Goal: Check status: Check status

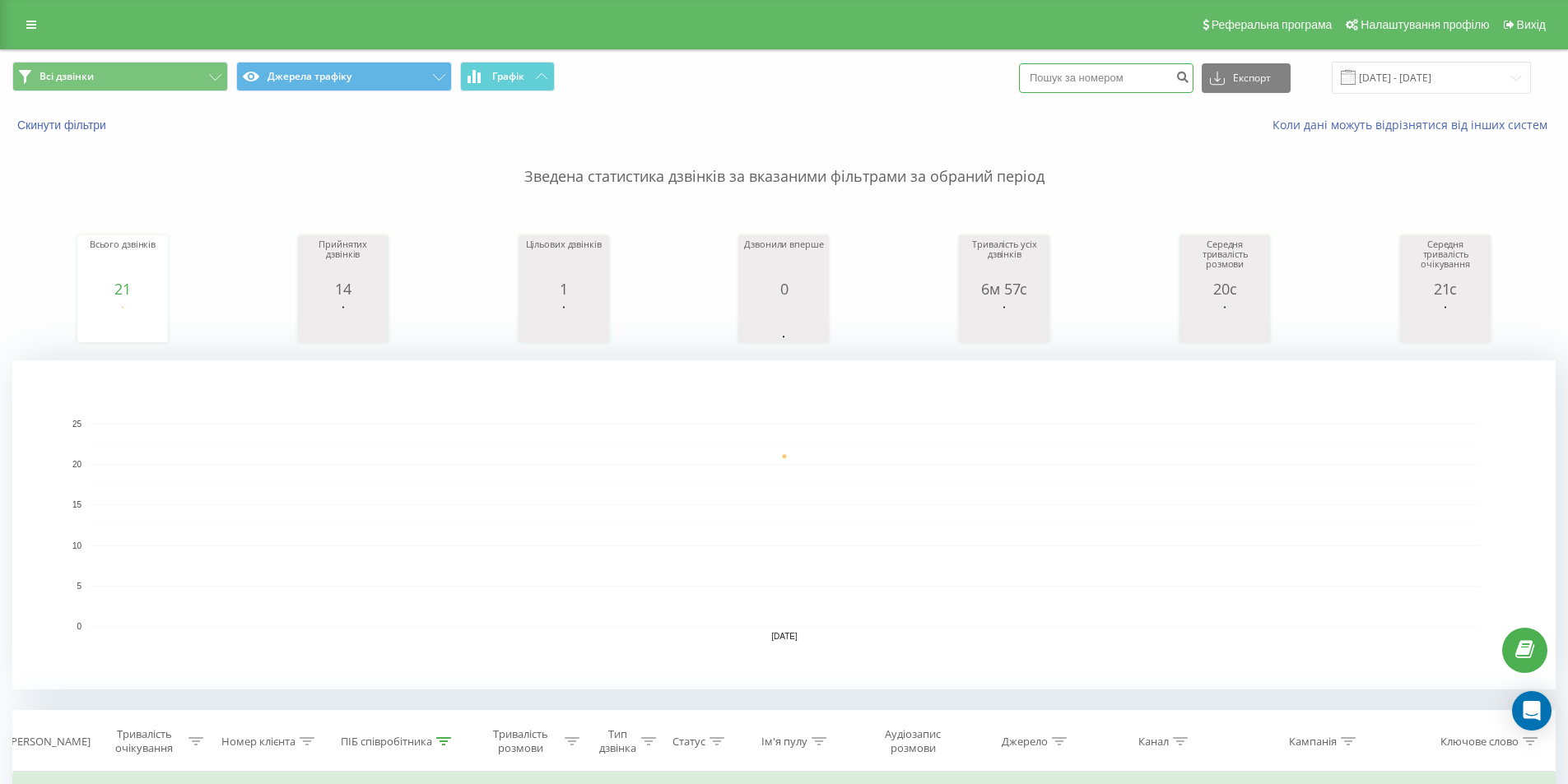
click at [1156, 73] on input at bounding box center [1105, 78] width 174 height 29
paste input "380933918191"
type input "380933918191"
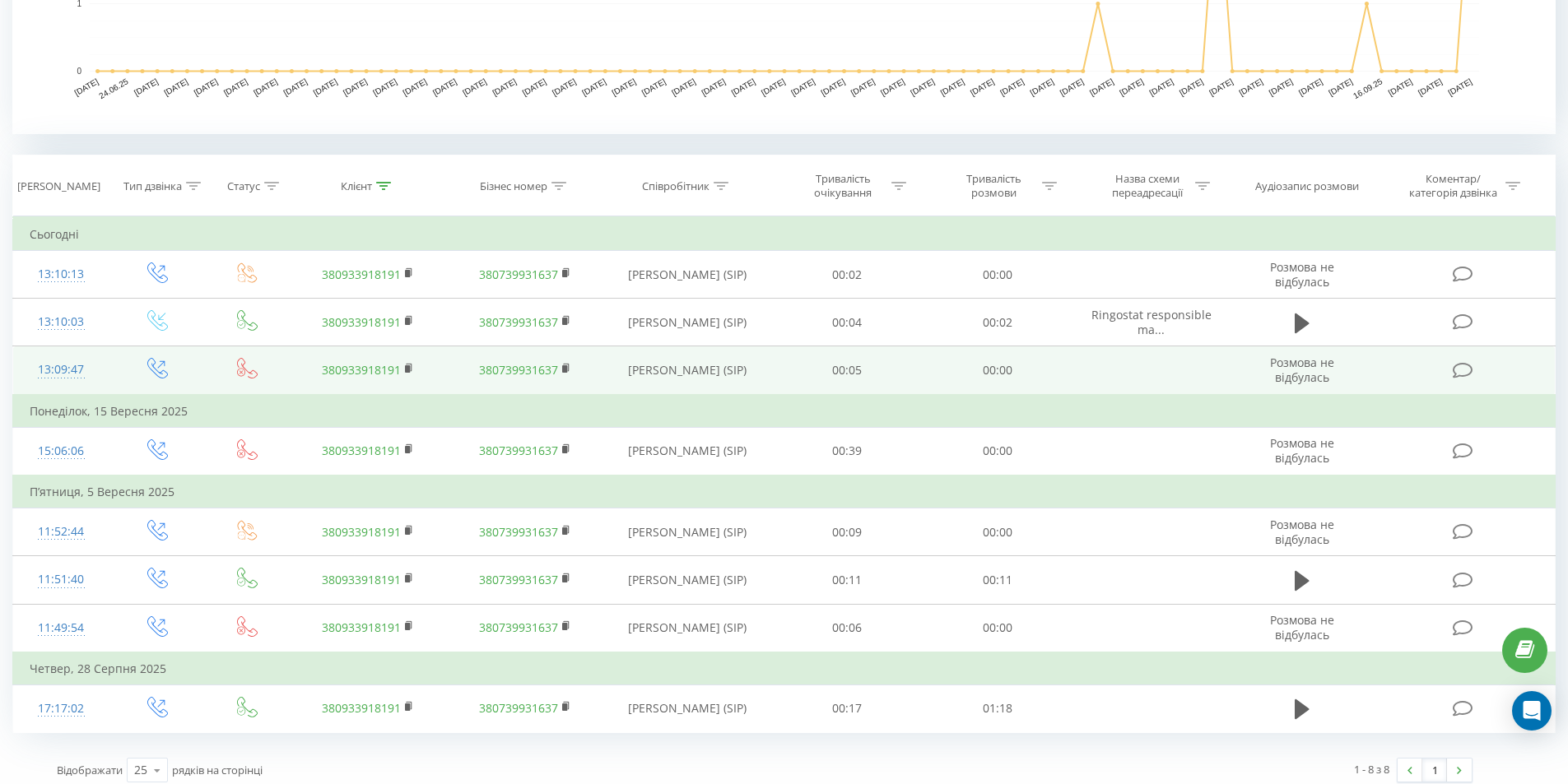
scroll to position [566, 0]
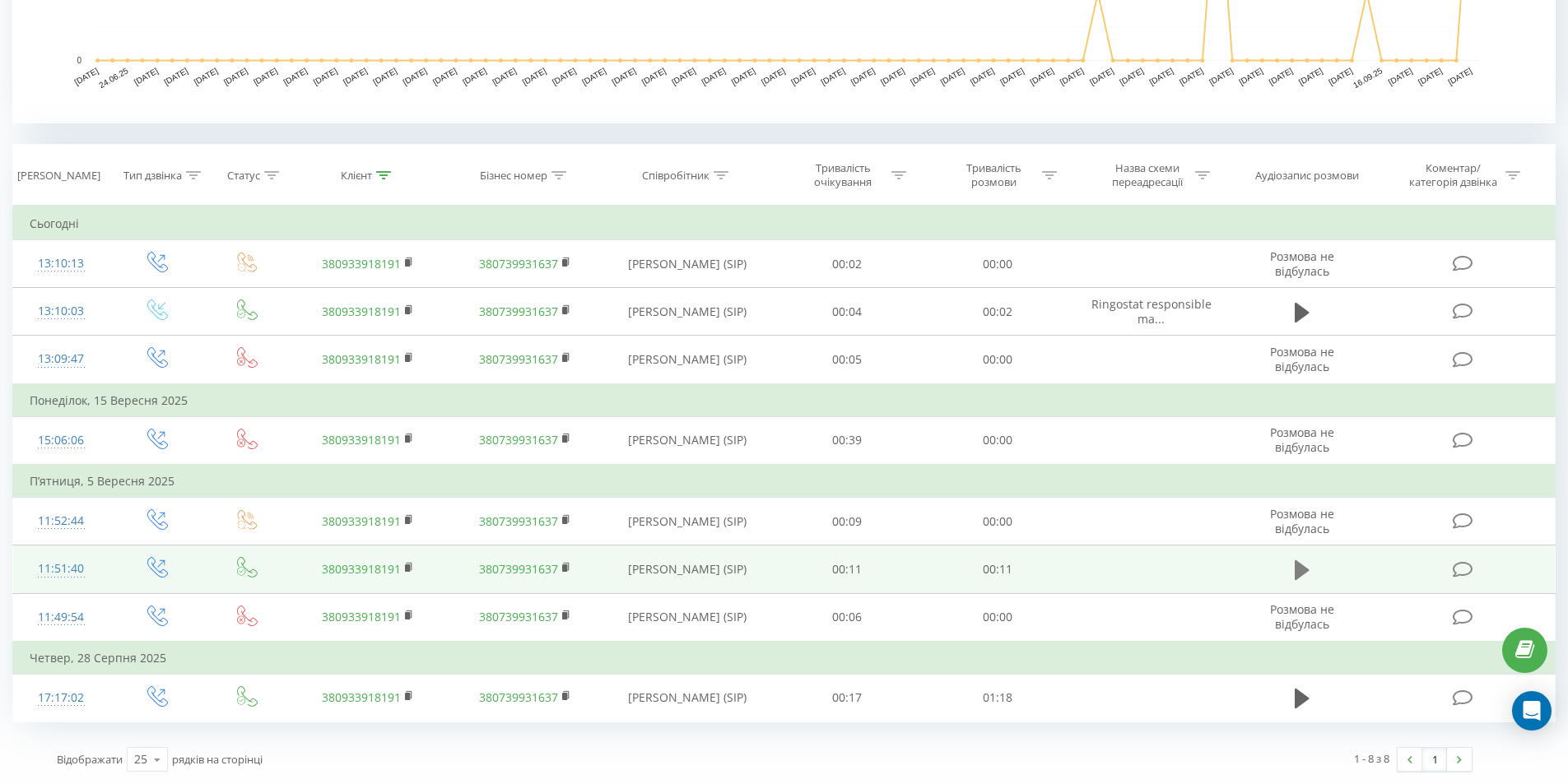
click at [1306, 570] on icon at bounding box center [1302, 570] width 15 height 19
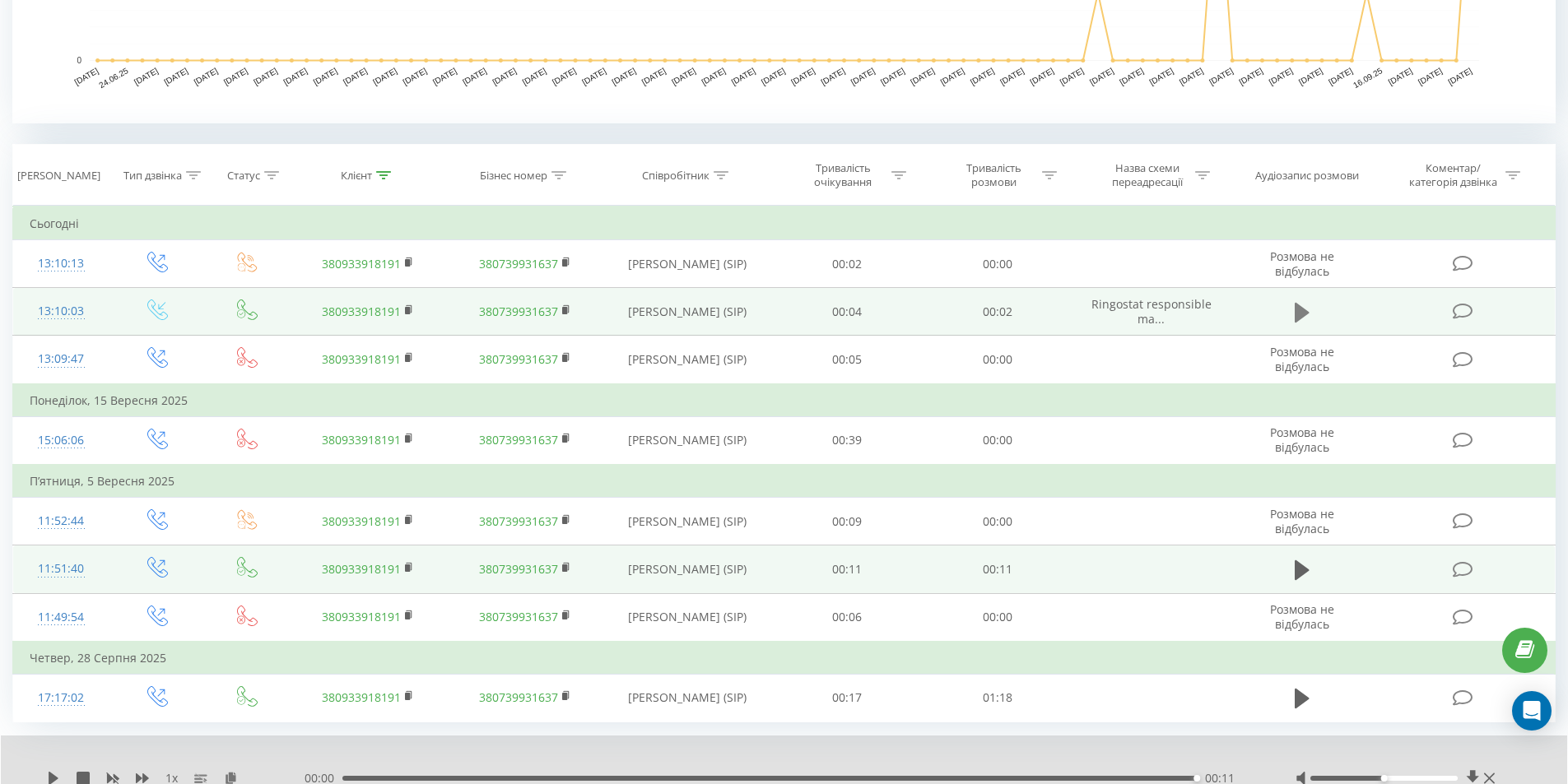
click at [1296, 317] on icon at bounding box center [1302, 312] width 15 height 19
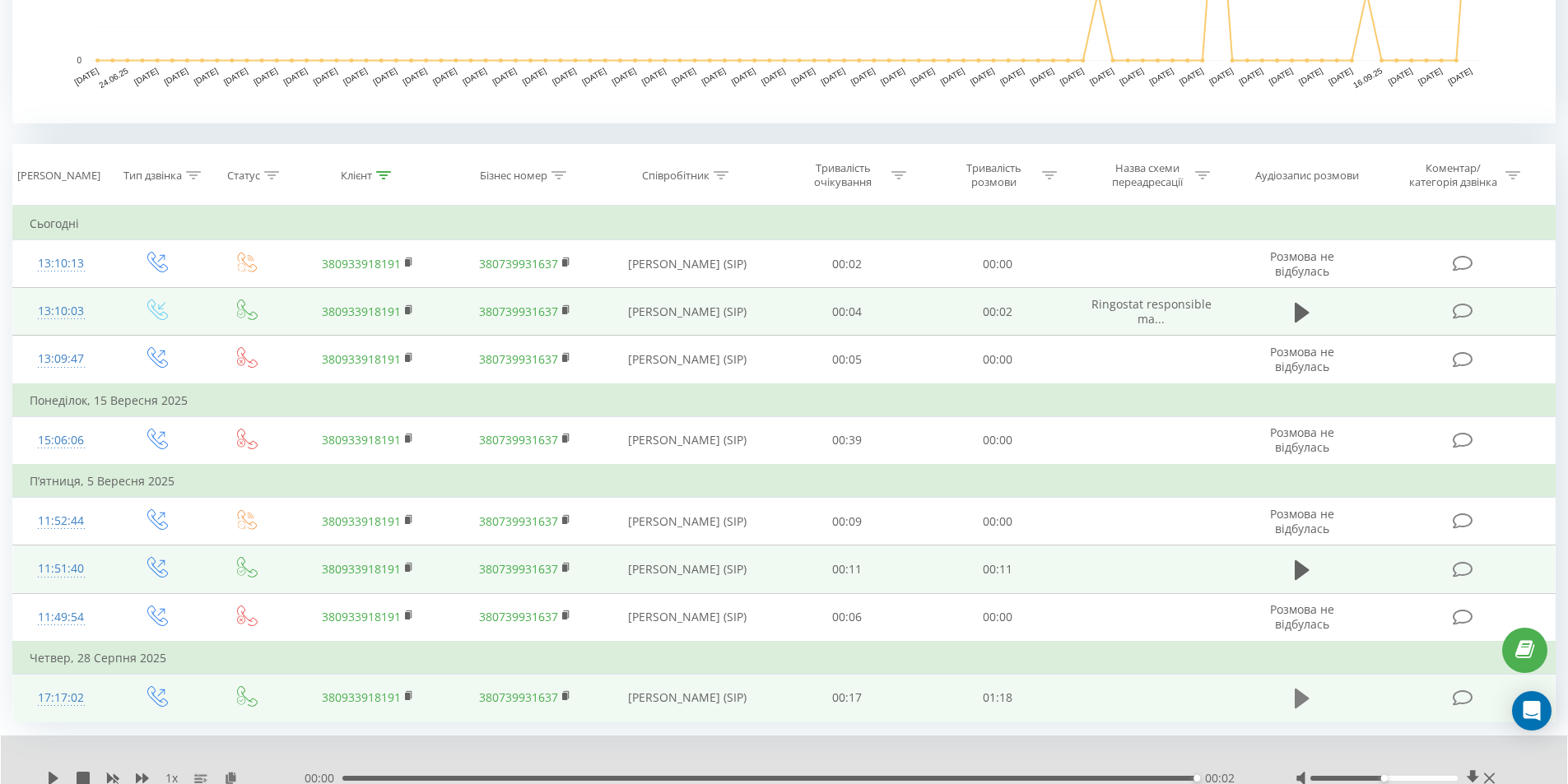
click at [1298, 699] on icon at bounding box center [1302, 698] width 15 height 19
drag, startPoint x: 1303, startPoint y: 693, endPoint x: 1190, endPoint y: 637, distance: 126.1
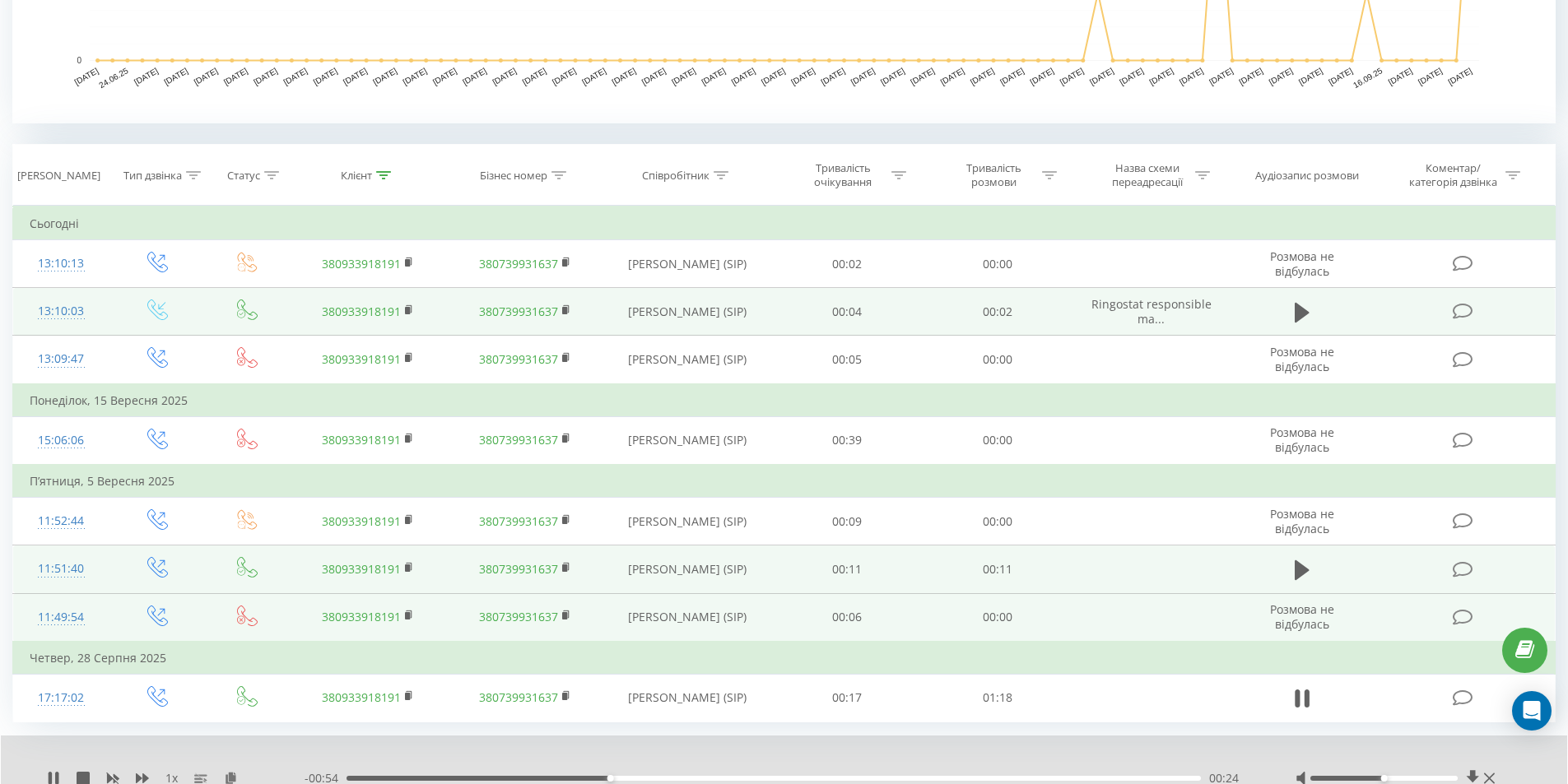
click at [1302, 693] on icon at bounding box center [1302, 698] width 15 height 23
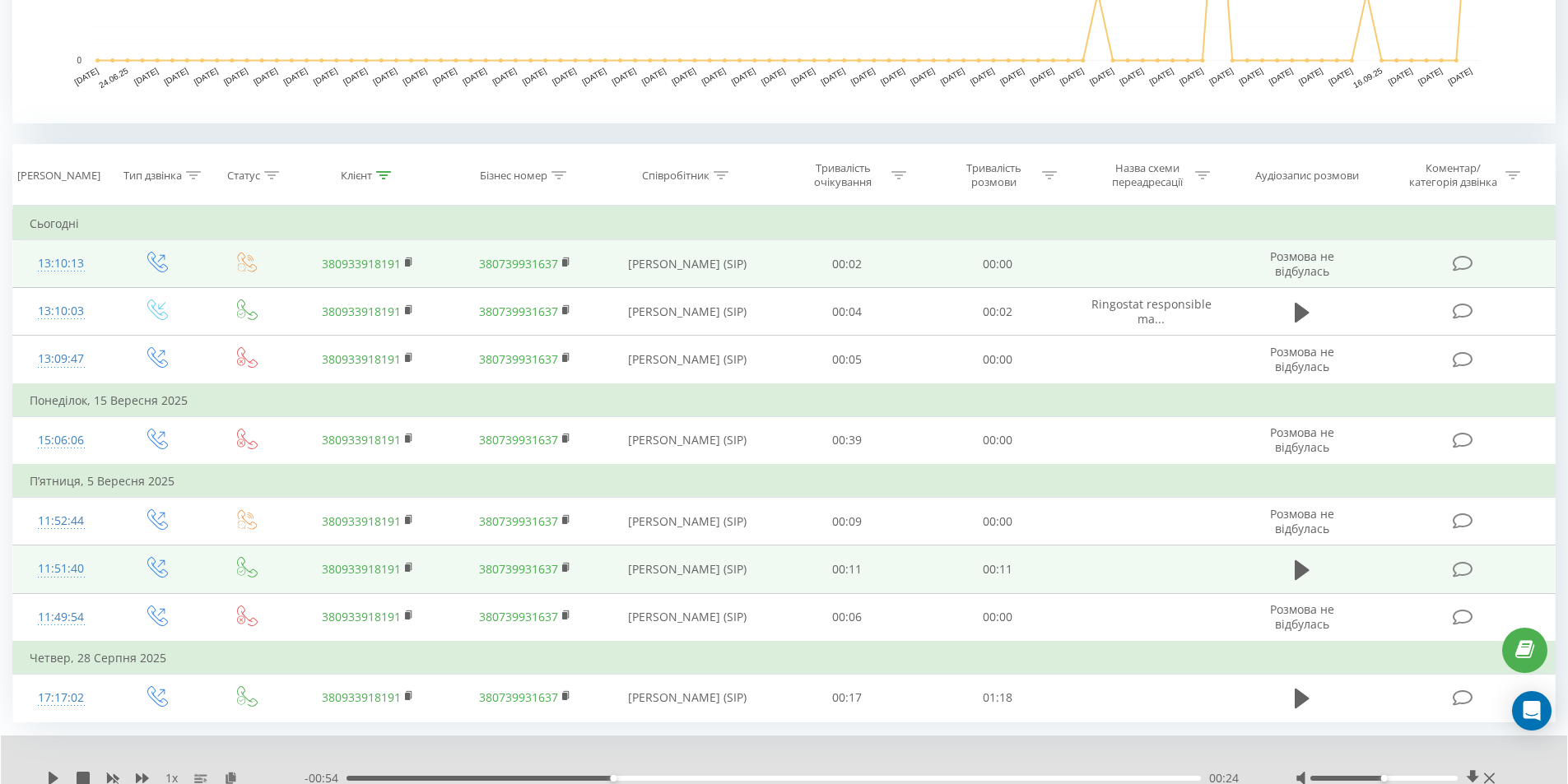
click at [401, 261] on td "380933918191" at bounding box center [368, 264] width 157 height 48
click at [404, 259] on td "380933918191" at bounding box center [368, 264] width 157 height 48
